Goal: Use online tool/utility: Utilize a website feature to perform a specific function

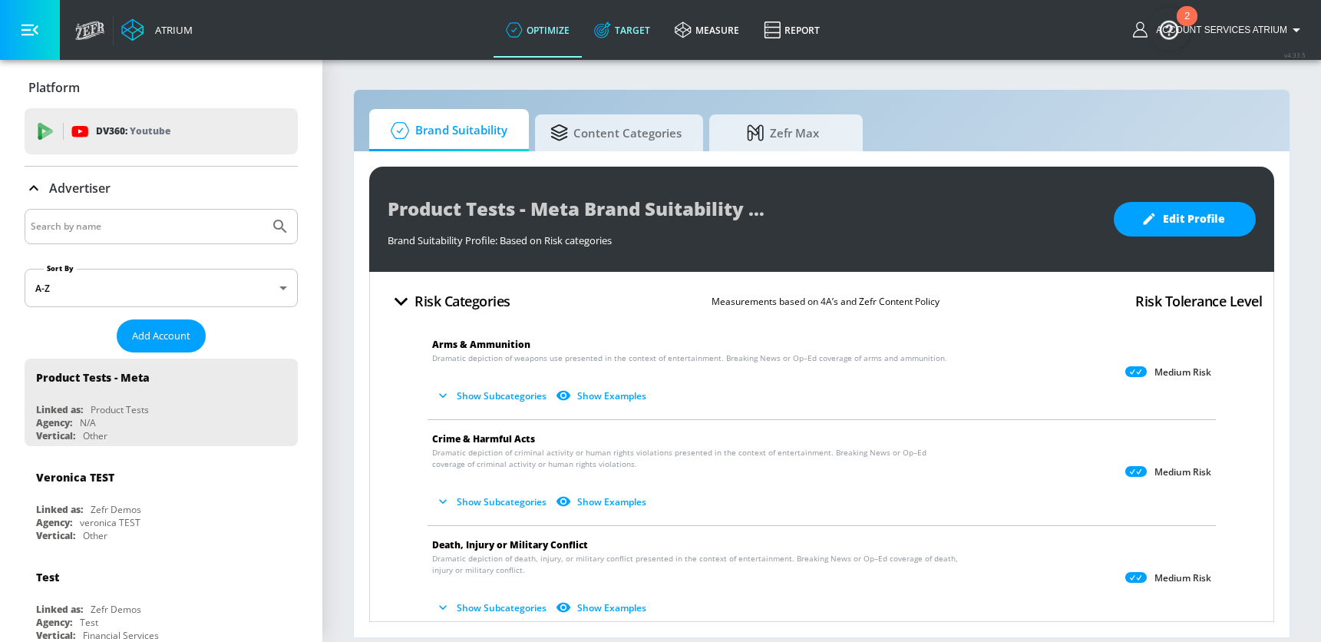
click at [652, 34] on link "Target" at bounding box center [622, 29] width 81 height 55
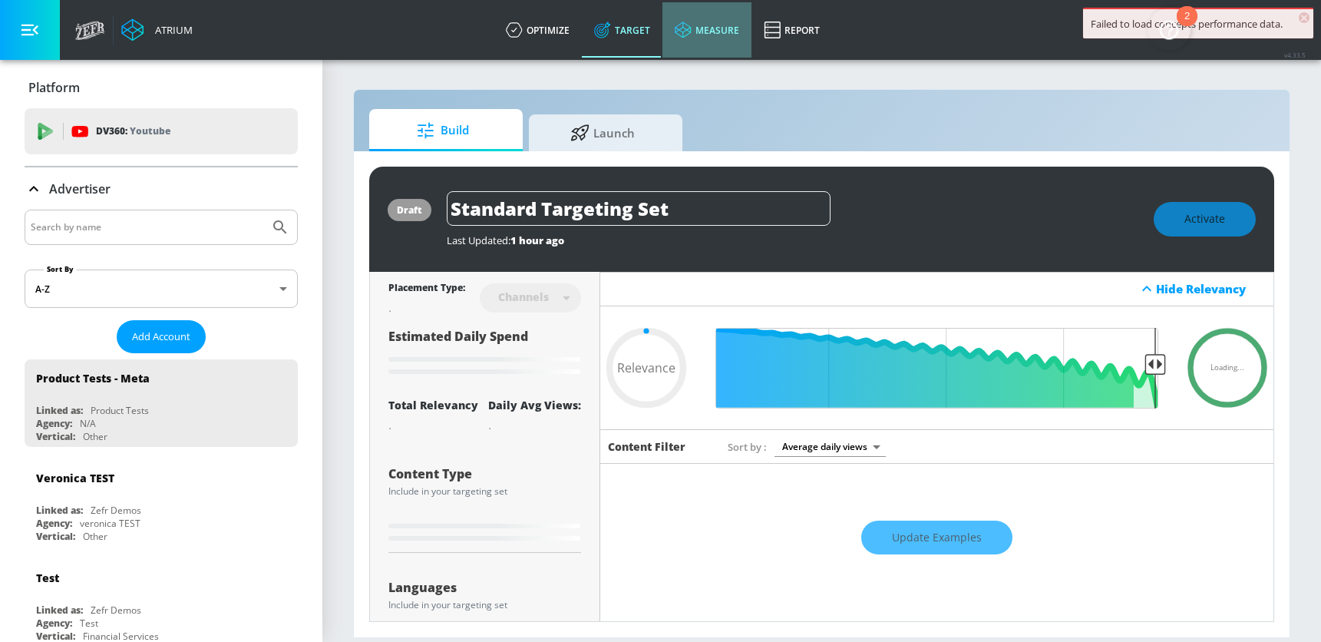
click at [719, 38] on link "measure" at bounding box center [706, 29] width 89 height 55
type input "0.6"
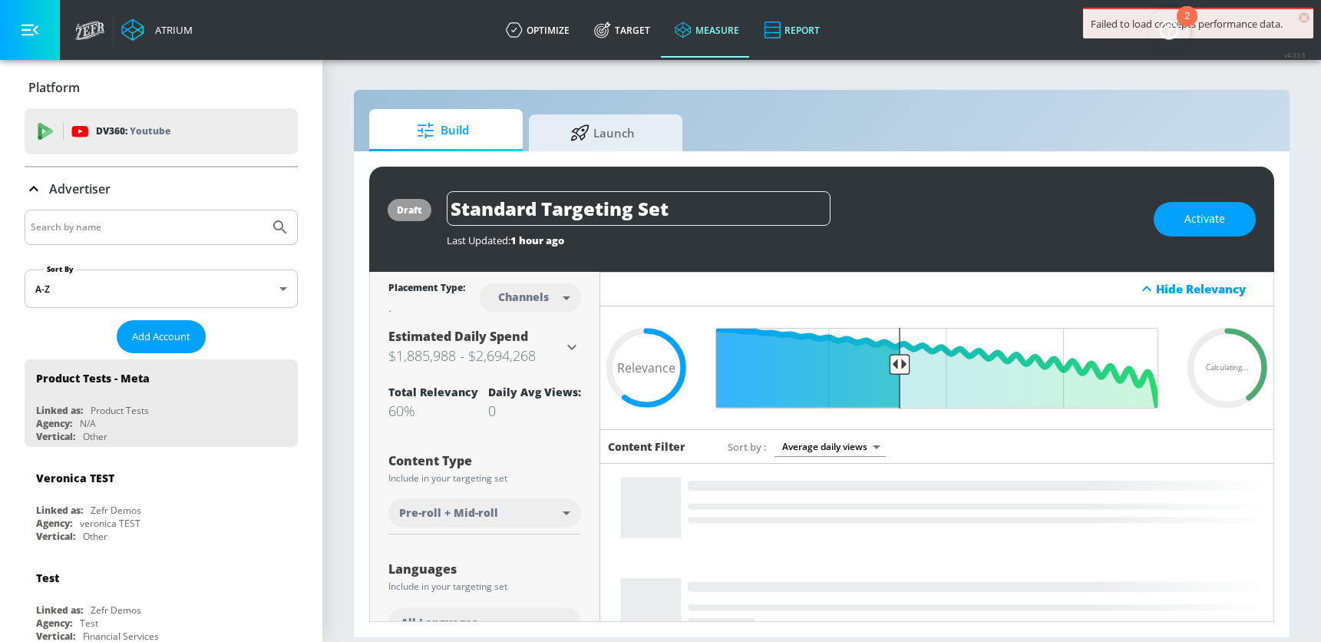
click at [797, 39] on link "Report" at bounding box center [791, 29] width 81 height 55
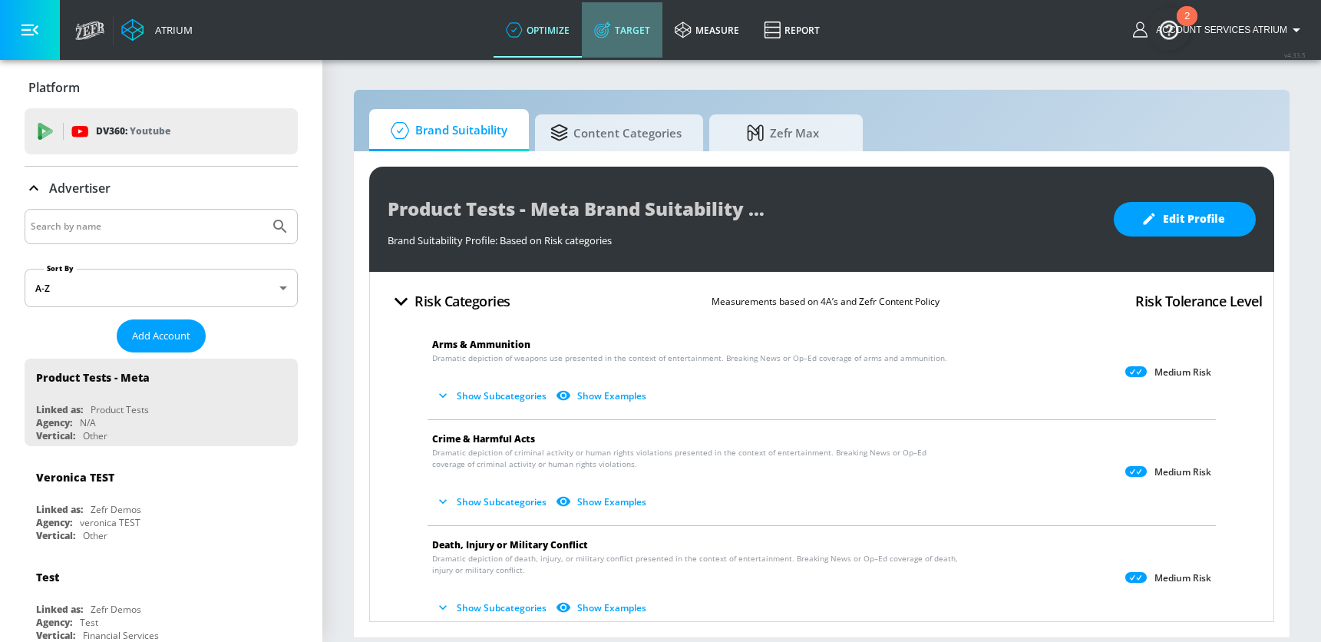
click at [635, 27] on link "Target" at bounding box center [622, 29] width 81 height 55
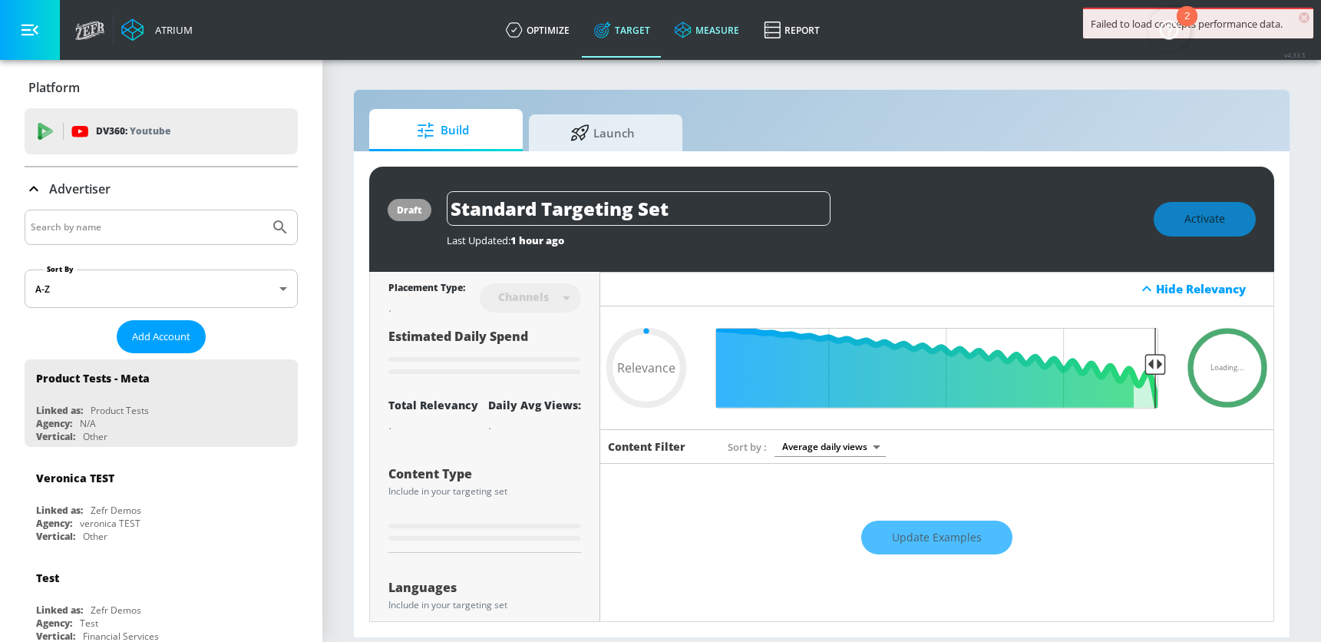
click at [719, 39] on link "measure" at bounding box center [706, 29] width 89 height 55
type input "0.6"
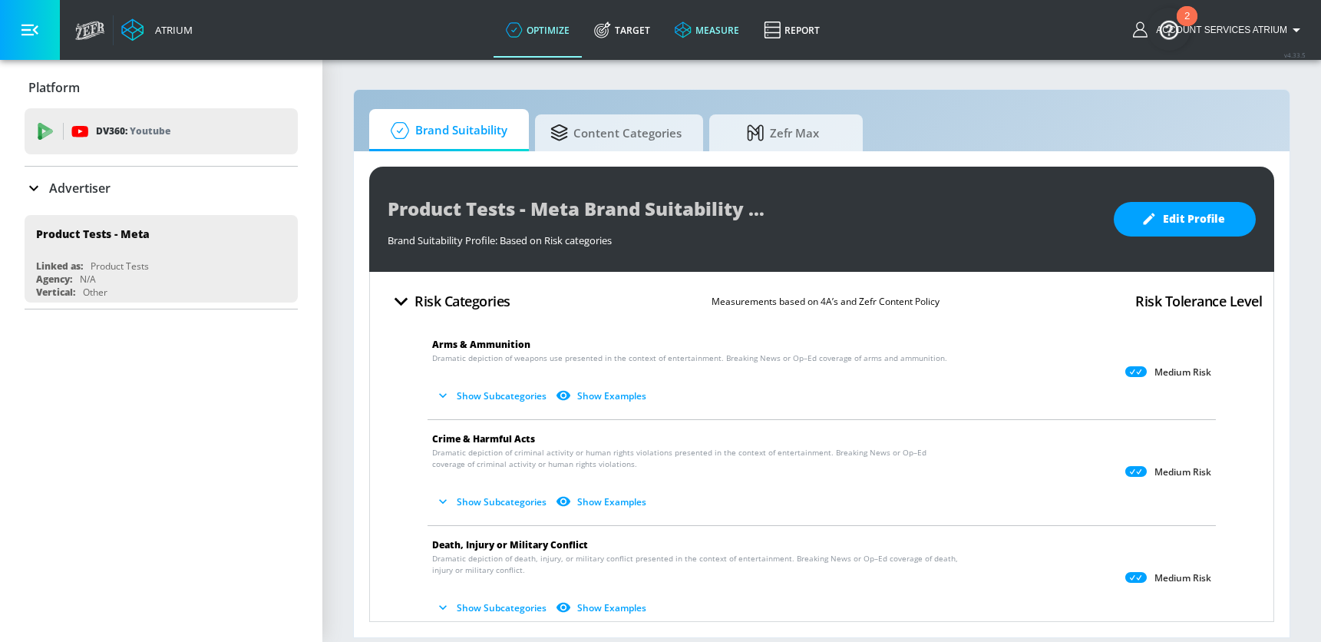
click at [701, 35] on link "measure" at bounding box center [706, 29] width 89 height 55
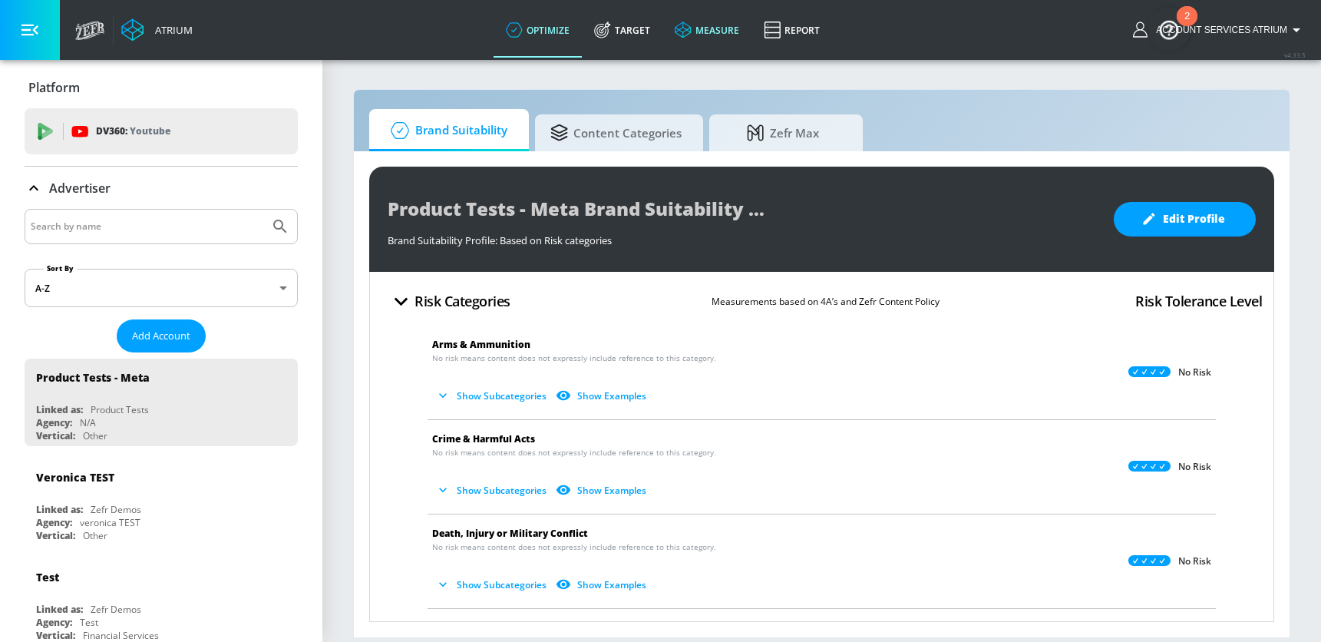
click at [715, 37] on link "measure" at bounding box center [706, 29] width 89 height 55
